Goal: Task Accomplishment & Management: Complete application form

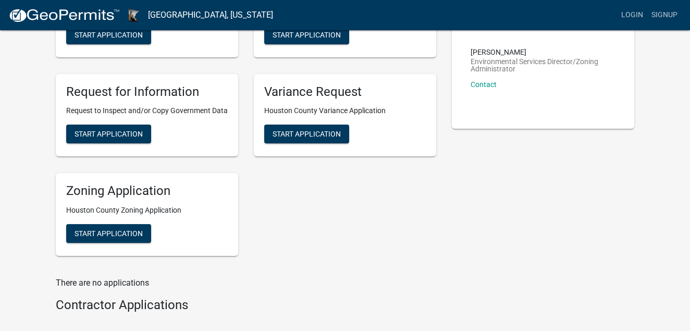
scroll to position [156, 0]
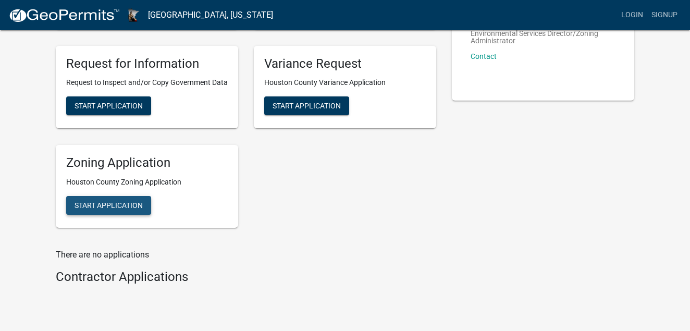
click at [109, 204] on span "Start Application" at bounding box center [109, 205] width 68 height 8
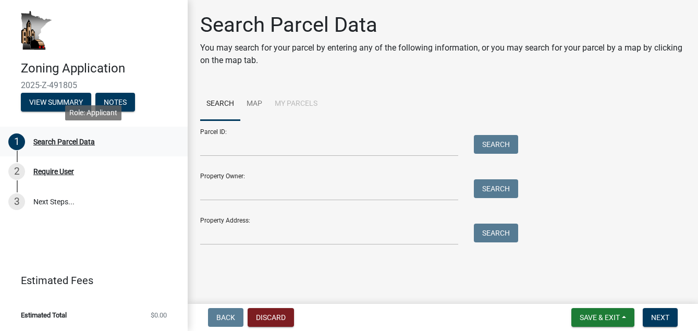
click at [79, 140] on div "Search Parcel Data" at bounding box center [63, 141] width 61 height 7
click at [44, 197] on link "3 Next Steps..." at bounding box center [94, 202] width 188 height 30
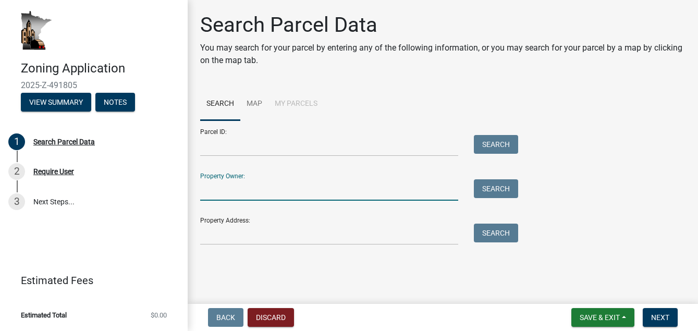
click at [261, 190] on input "Property Owner:" at bounding box center [329, 189] width 258 height 21
type input "[PERSON_NAME]"
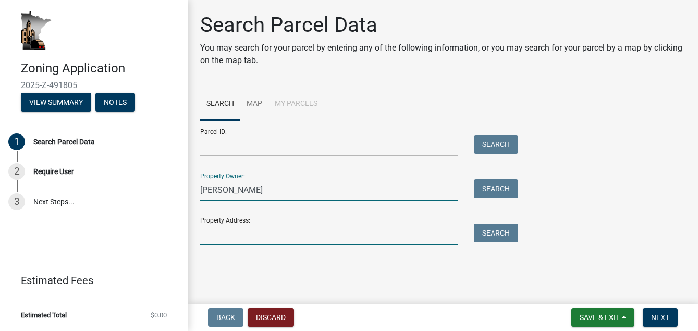
type input "[STREET_ADDRESS]"
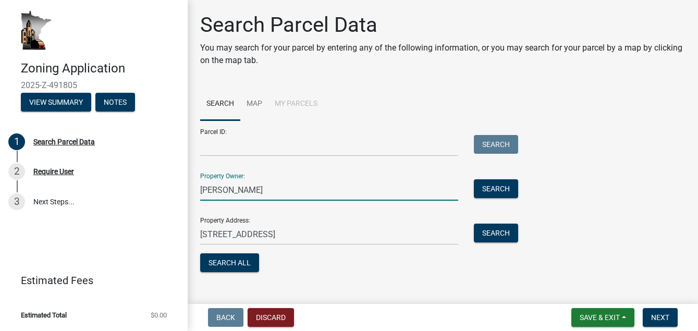
click at [213, 174] on div "Property Owner: [PERSON_NAME] Search" at bounding box center [356, 183] width 313 height 36
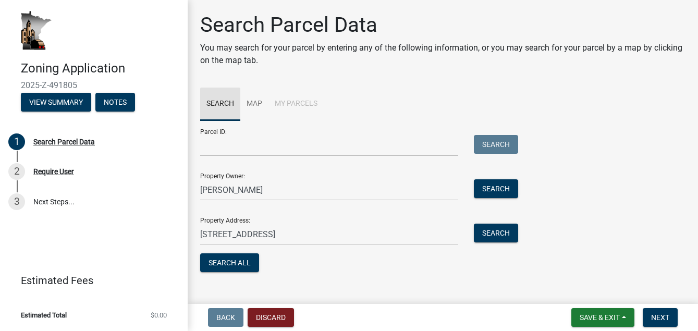
click at [223, 105] on link "Search" at bounding box center [220, 104] width 40 height 33
click at [236, 261] on button "Search All" at bounding box center [229, 262] width 59 height 19
